Goal: Task Accomplishment & Management: Use online tool/utility

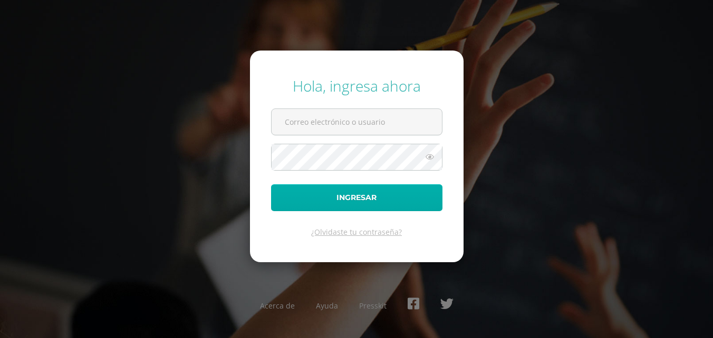
type input "2019103@colegiobelga.edu.gt"
drag, startPoint x: 356, startPoint y: 208, endPoint x: 352, endPoint y: 199, distance: 9.4
click at [356, 208] on button "Ingresar" at bounding box center [356, 198] width 171 height 27
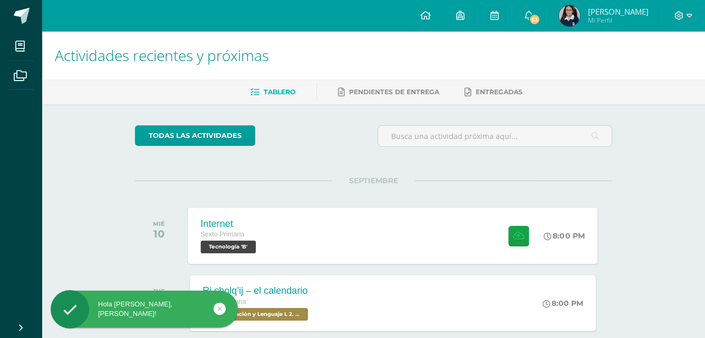
scroll to position [53, 0]
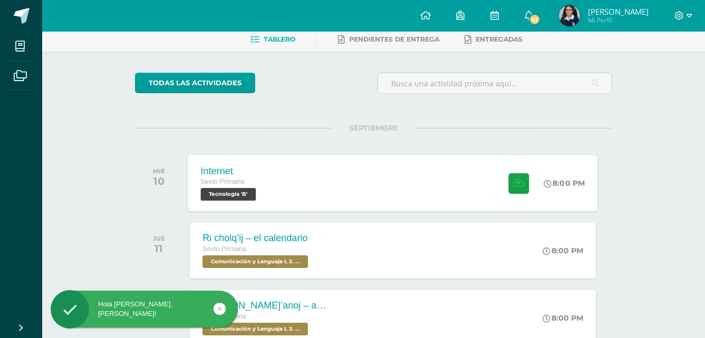
click at [337, 177] on div "Internet Sexto Primaria Tecnología 'B' 8:00 PM Internet Tecnología" at bounding box center [393, 183] width 410 height 56
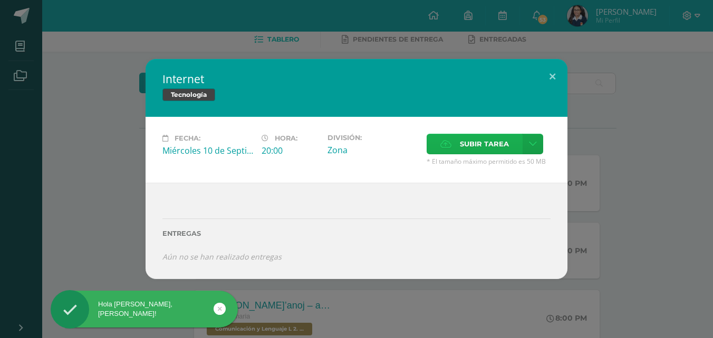
click at [466, 144] on span "Subir tarea" at bounding box center [484, 144] width 49 height 20
click at [0, 0] on input "Subir tarea" at bounding box center [0, 0] width 0 height 0
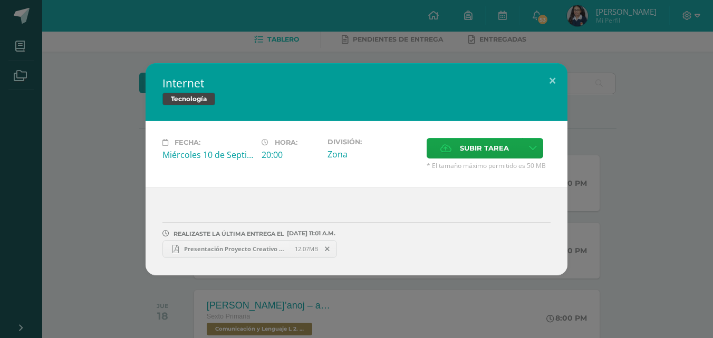
click at [585, 89] on div "Internet Tecnología Fecha: [DATE] Hora: 20:00 División: Zona Aceptar" at bounding box center [356, 169] width 704 height 212
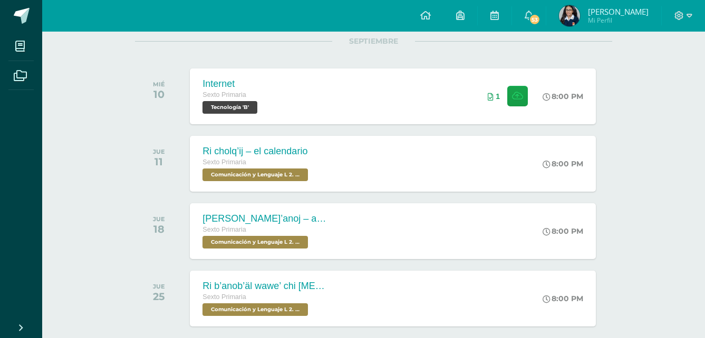
scroll to position [0, 0]
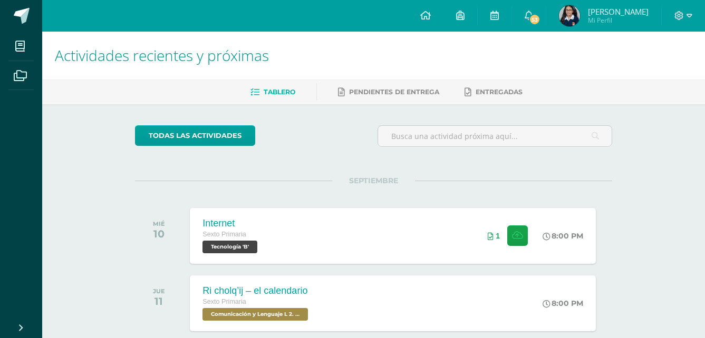
click at [630, 152] on div "todas las Actividades No tienes actividades Échale un vistazo a los demás perío…" at bounding box center [373, 315] width 519 height 422
